Goal: Navigation & Orientation: Find specific page/section

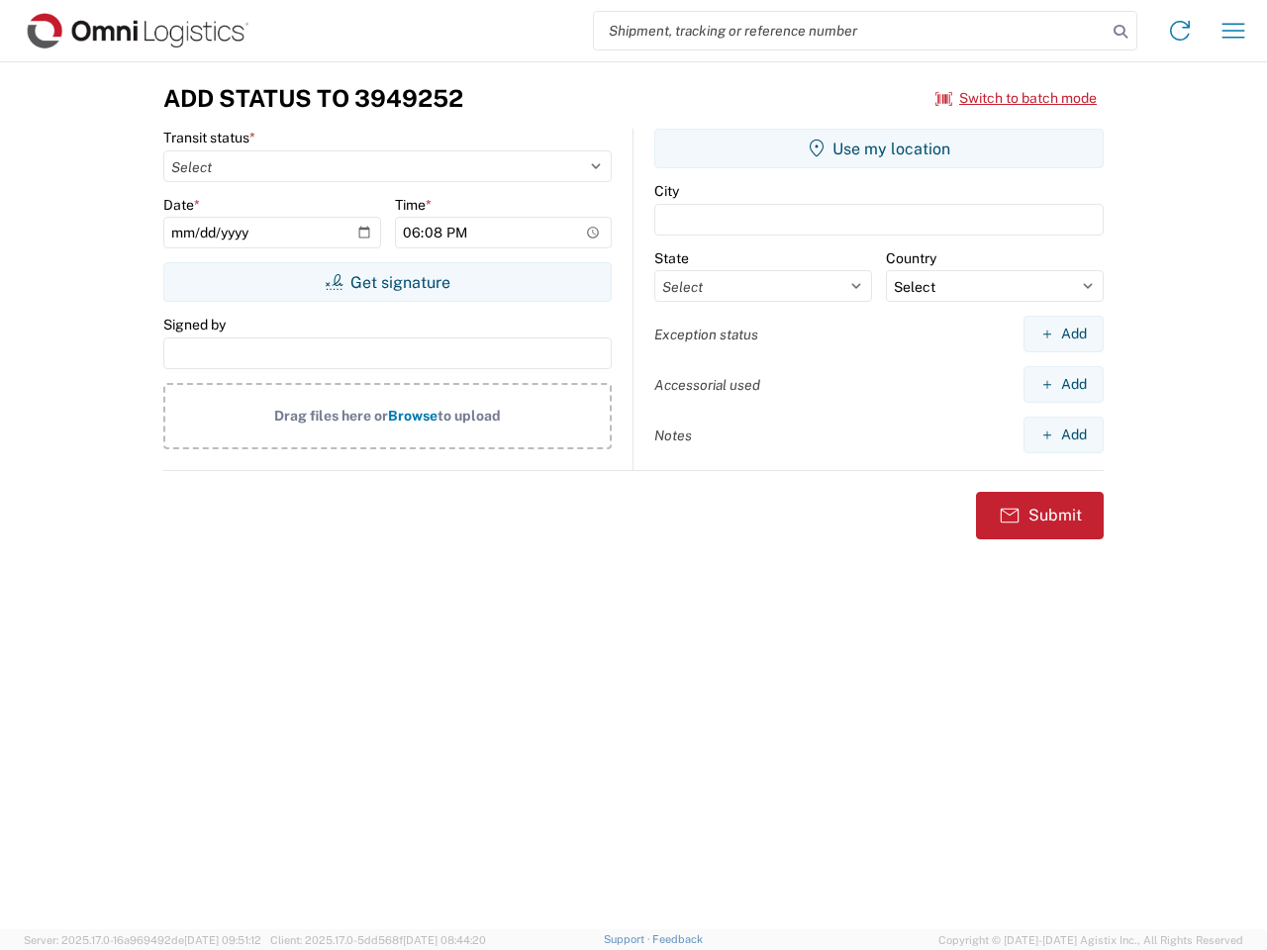
click at [850, 31] on input "search" at bounding box center [850, 31] width 513 height 38
click at [1120, 32] on icon at bounding box center [1120, 32] width 28 height 28
click at [1180, 31] on icon at bounding box center [1180, 31] width 32 height 32
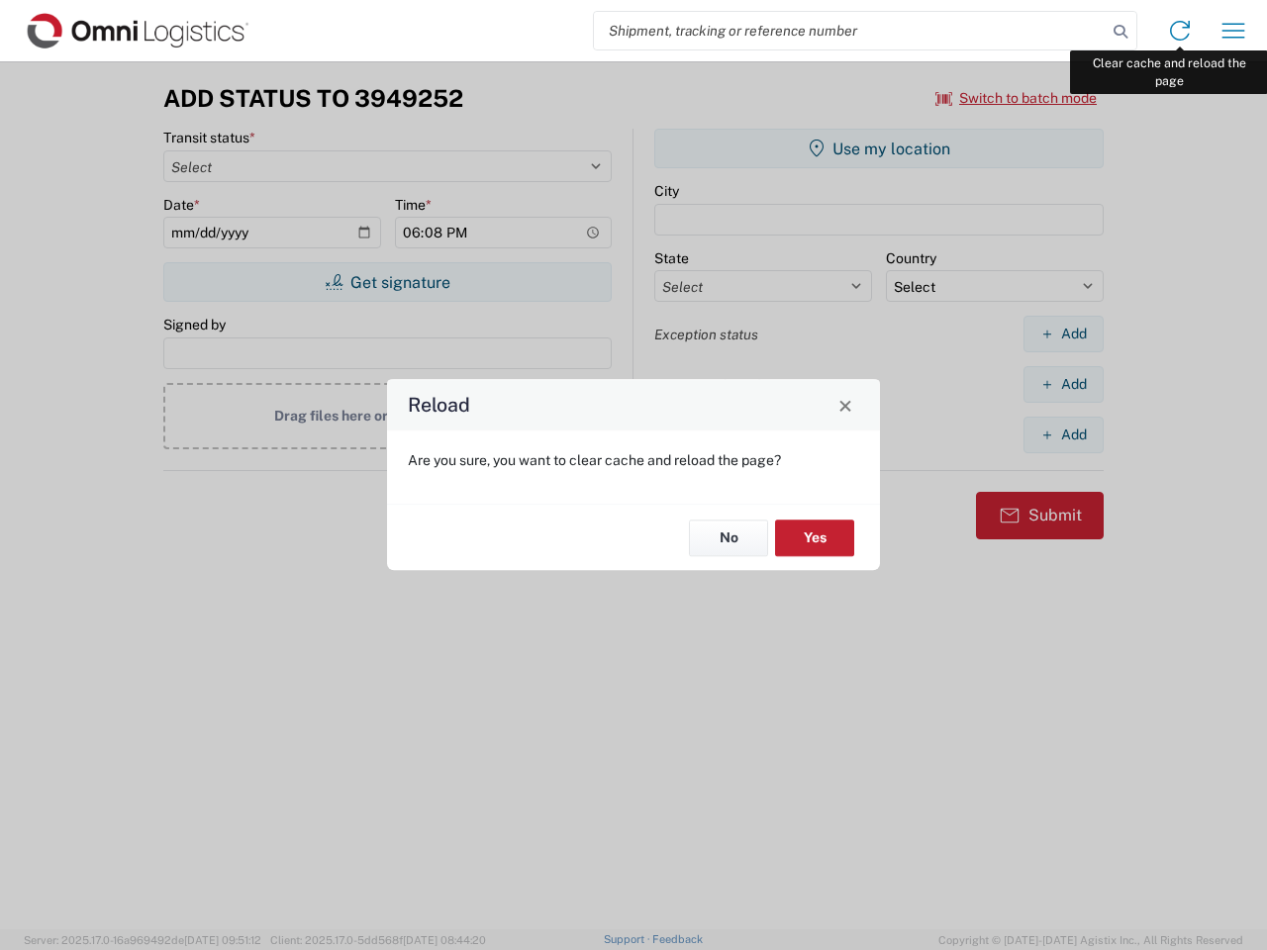
click at [1233, 31] on div "Reload Are you sure, you want to clear cache and reload the page? No Yes" at bounding box center [633, 475] width 1267 height 950
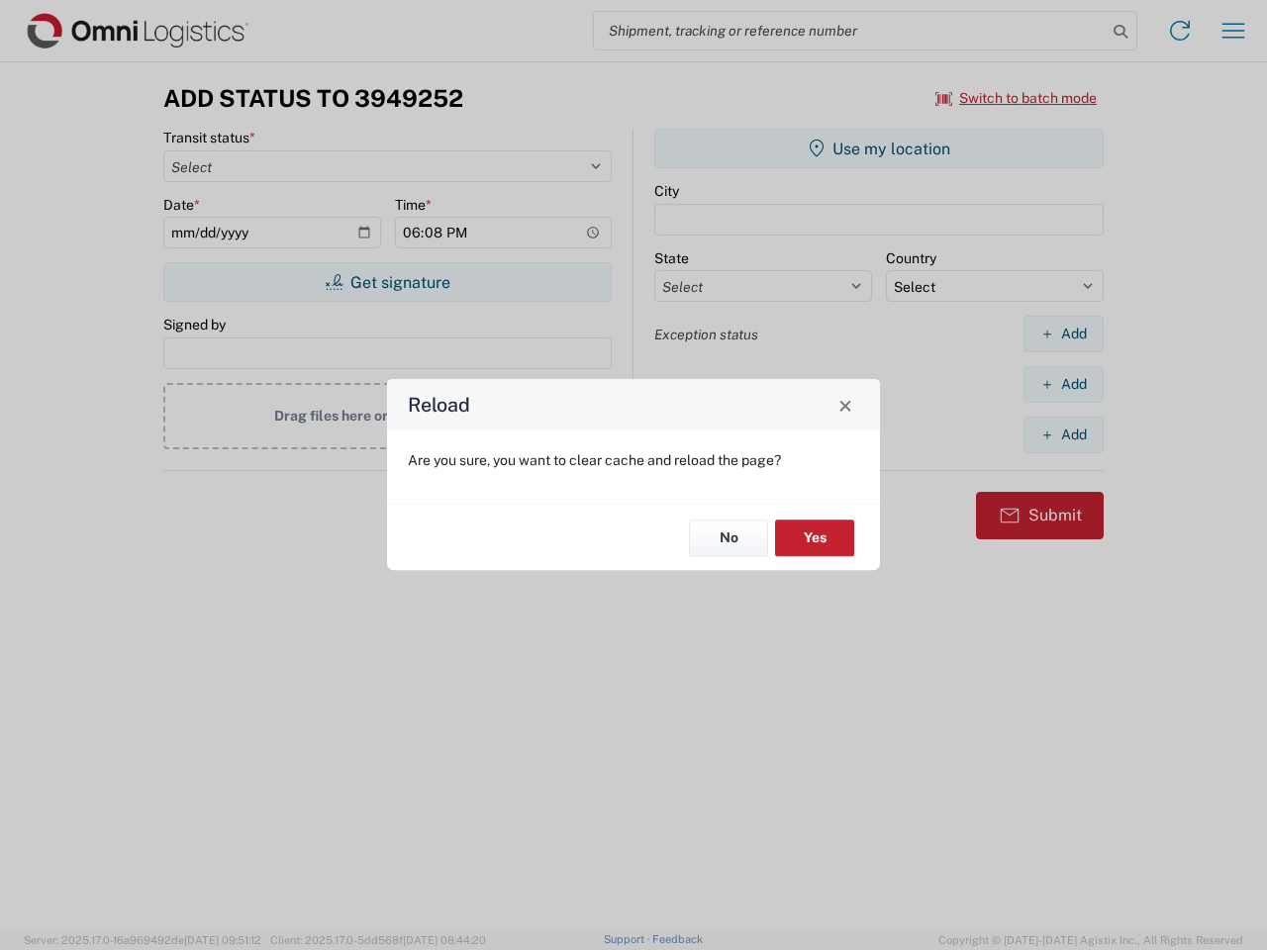
click at [1016, 98] on div "Reload Are you sure, you want to clear cache and reload the page? No Yes" at bounding box center [633, 475] width 1267 height 950
click at [387, 282] on div "Reload Are you sure, you want to clear cache and reload the page? No Yes" at bounding box center [633, 475] width 1267 height 950
click at [879, 148] on div "Reload Are you sure, you want to clear cache and reload the page? No Yes" at bounding box center [633, 475] width 1267 height 950
click at [1063, 333] on div "Reload Are you sure, you want to clear cache and reload the page? No Yes" at bounding box center [633, 475] width 1267 height 950
click at [1063, 384] on div "Reload Are you sure, you want to clear cache and reload the page? No Yes" at bounding box center [633, 475] width 1267 height 950
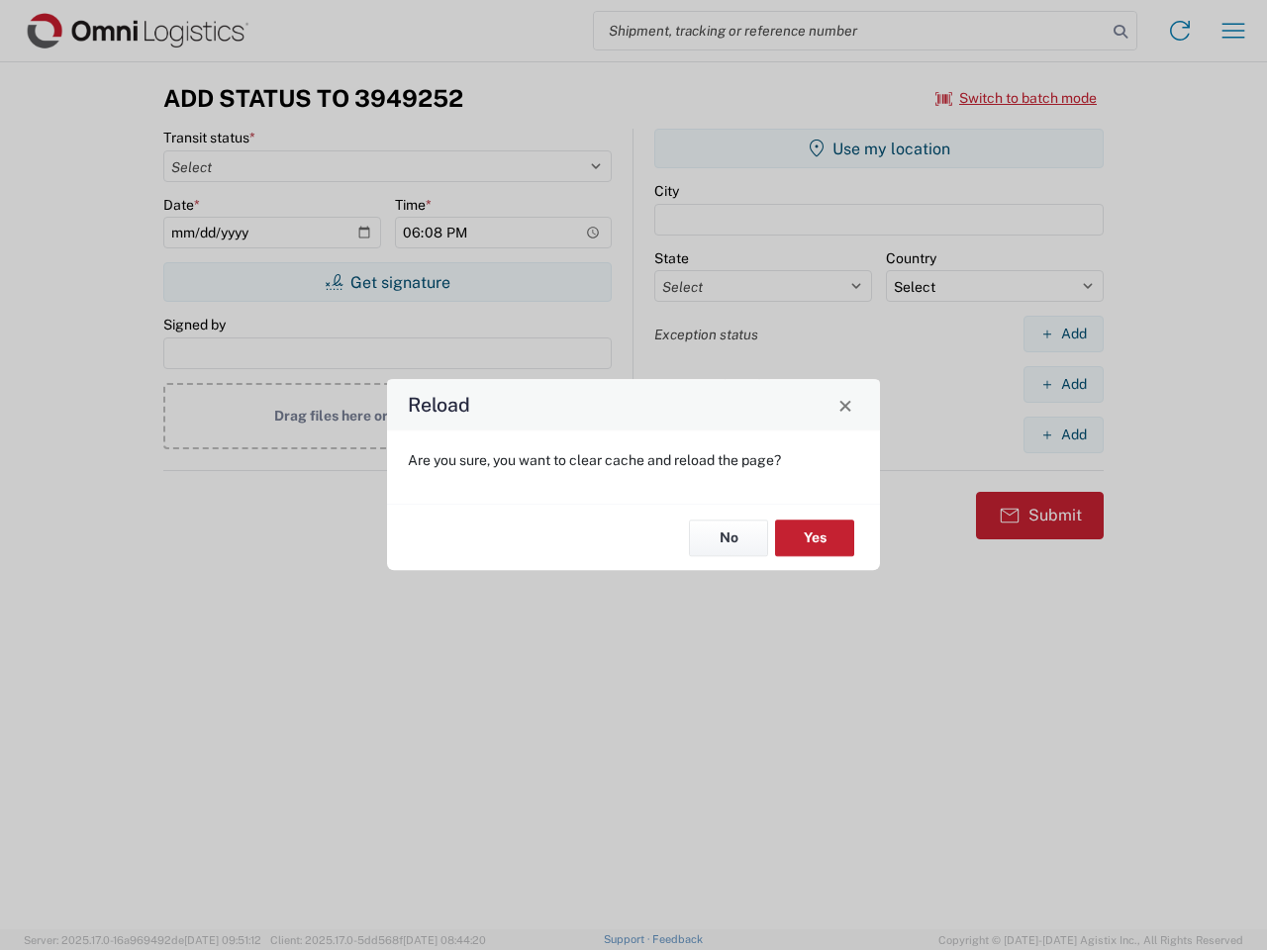
click at [1063, 434] on div "Reload Are you sure, you want to clear cache and reload the page? No Yes" at bounding box center [633, 475] width 1267 height 950
